Goal: Task Accomplishment & Management: Use online tool/utility

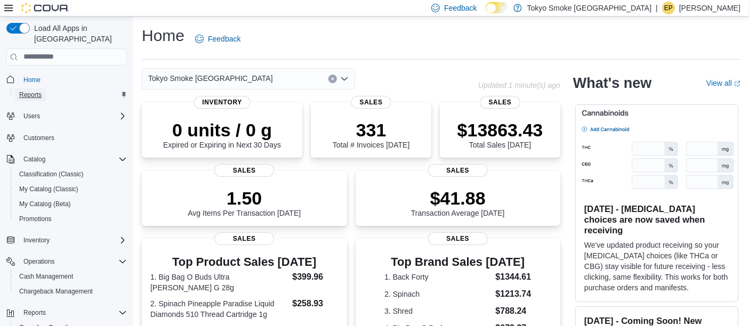
click at [39, 91] on span "Reports" at bounding box center [30, 95] width 22 height 9
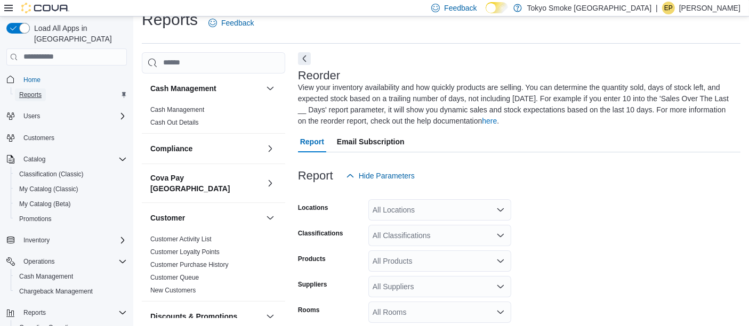
scroll to position [58, 0]
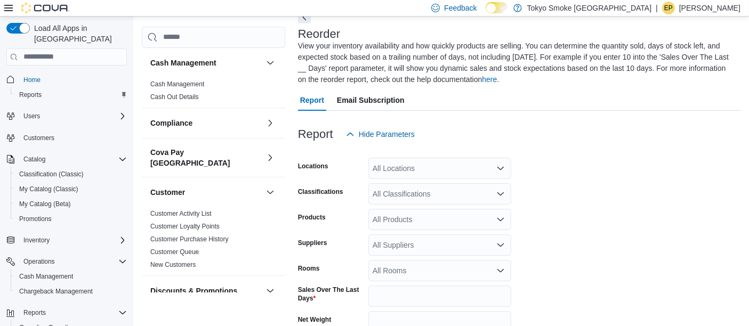
click at [395, 198] on div "All Classifications" at bounding box center [439, 193] width 143 height 21
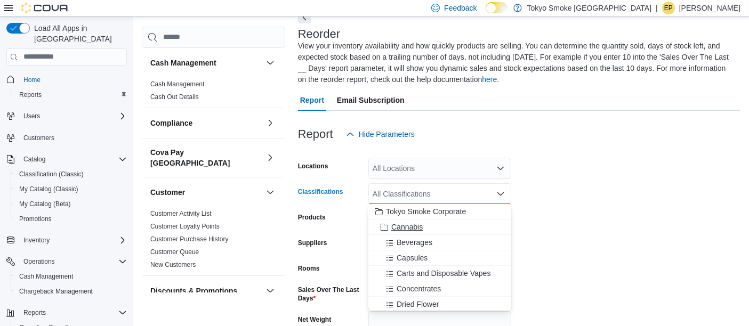
click at [411, 223] on span "Cannabis" at bounding box center [406, 227] width 31 height 11
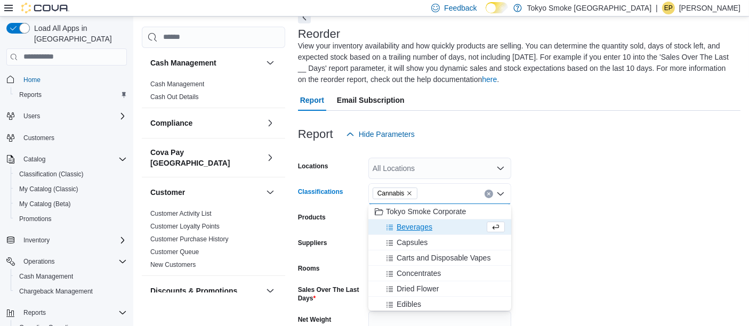
drag, startPoint x: 630, startPoint y: 184, endPoint x: 508, endPoint y: 164, distance: 123.7
click at [629, 182] on form "Locations All Locations Classifications Cannabis Combo box. Selected. Cannabis.…" at bounding box center [519, 276] width 442 height 263
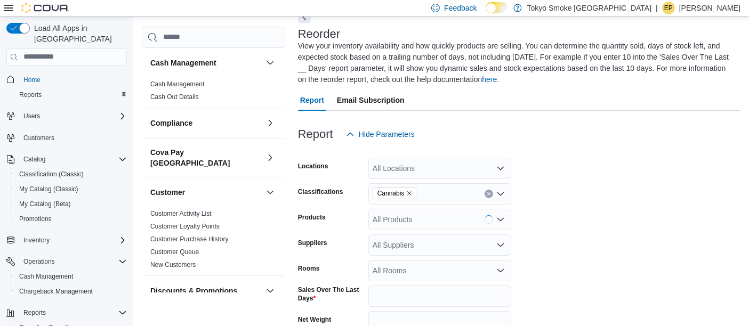
click at [438, 154] on div at bounding box center [519, 151] width 442 height 13
click at [440, 158] on div "All Locations" at bounding box center [439, 168] width 143 height 21
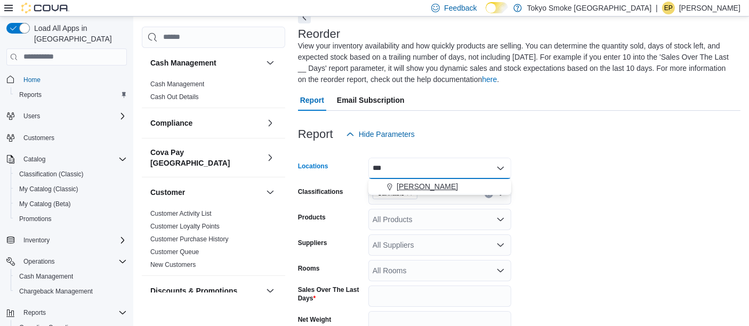
type input "***"
click at [424, 183] on span "[PERSON_NAME]" at bounding box center [426, 186] width 61 height 11
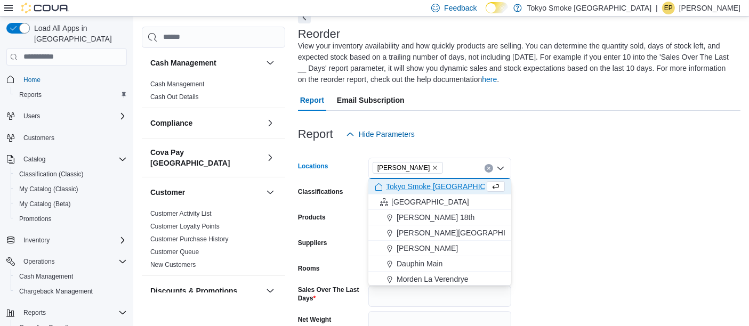
click at [644, 200] on form "Locations [GEOGRAPHIC_DATA] King Combo box. Selected. Oshawa King. Press Backsp…" at bounding box center [519, 276] width 442 height 263
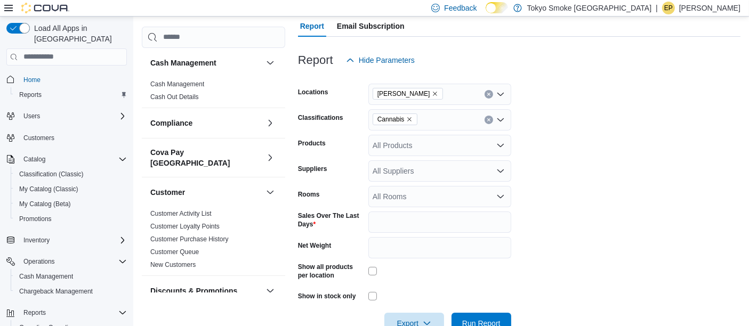
scroll to position [160, 0]
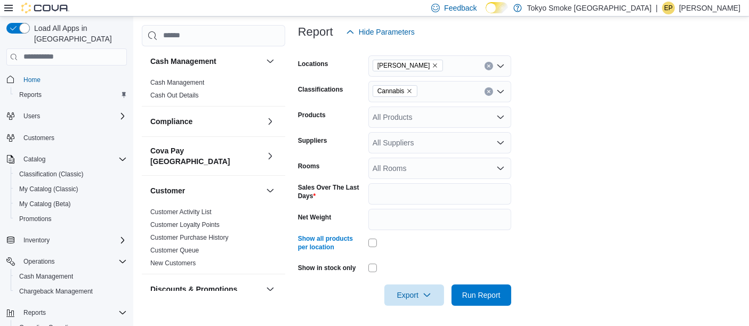
click at [408, 282] on div at bounding box center [519, 280] width 442 height 9
click at [413, 294] on span "Export" at bounding box center [413, 294] width 47 height 21
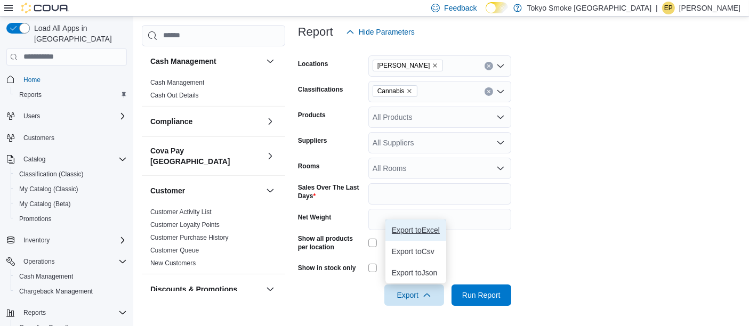
click at [411, 232] on span "Export to Excel" at bounding box center [416, 230] width 48 height 9
click at [629, 205] on form "Locations Oshawa King Classifications Cannabis Products All Products Suppliers …" at bounding box center [519, 174] width 442 height 263
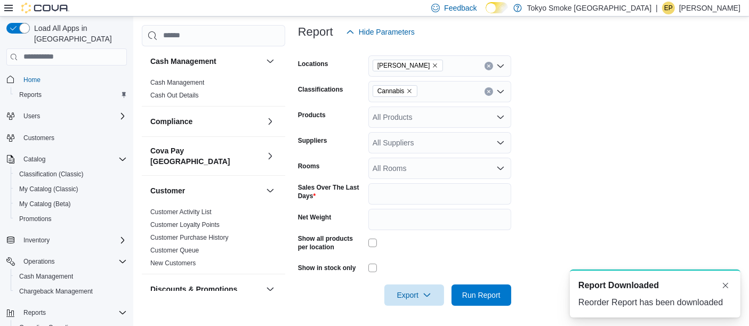
scroll to position [0, 0]
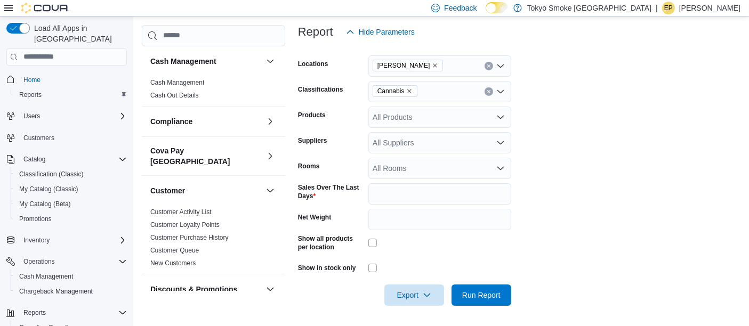
click at [647, 166] on form "Locations Oshawa King Classifications Cannabis Products All Products Suppliers …" at bounding box center [519, 174] width 442 height 263
